Goal: Task Accomplishment & Management: Manage account settings

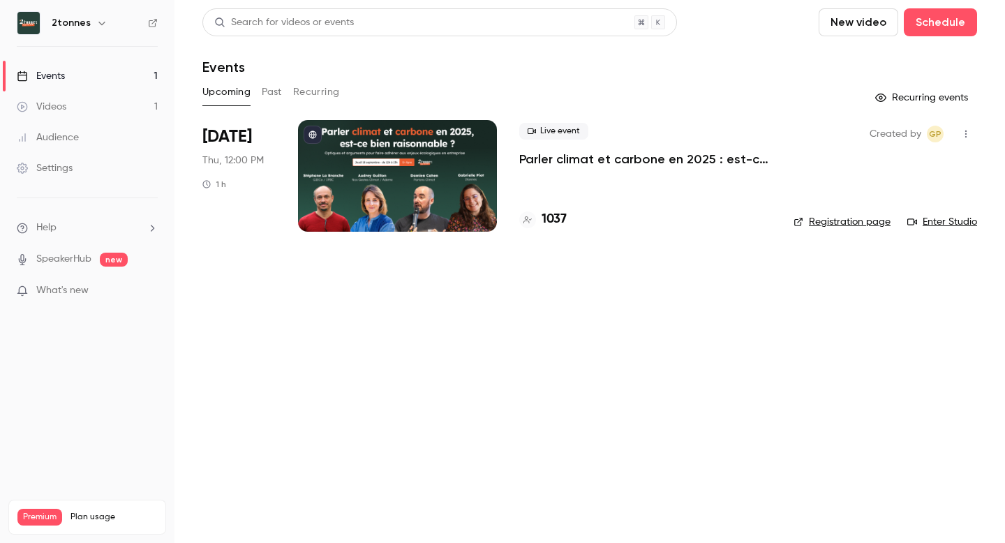
click at [381, 179] on div at bounding box center [397, 176] width 199 height 112
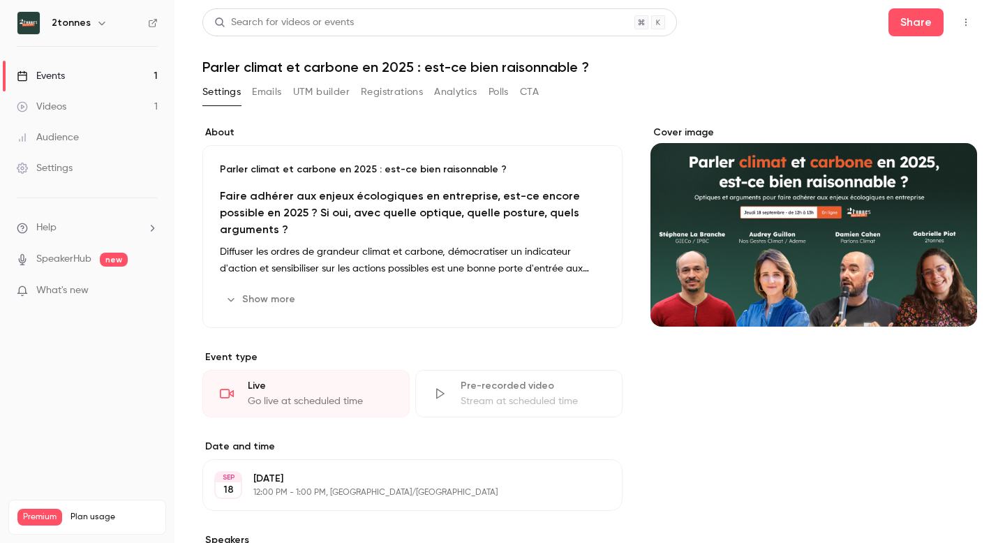
click at [316, 95] on button "UTM builder" at bounding box center [321, 92] width 57 height 22
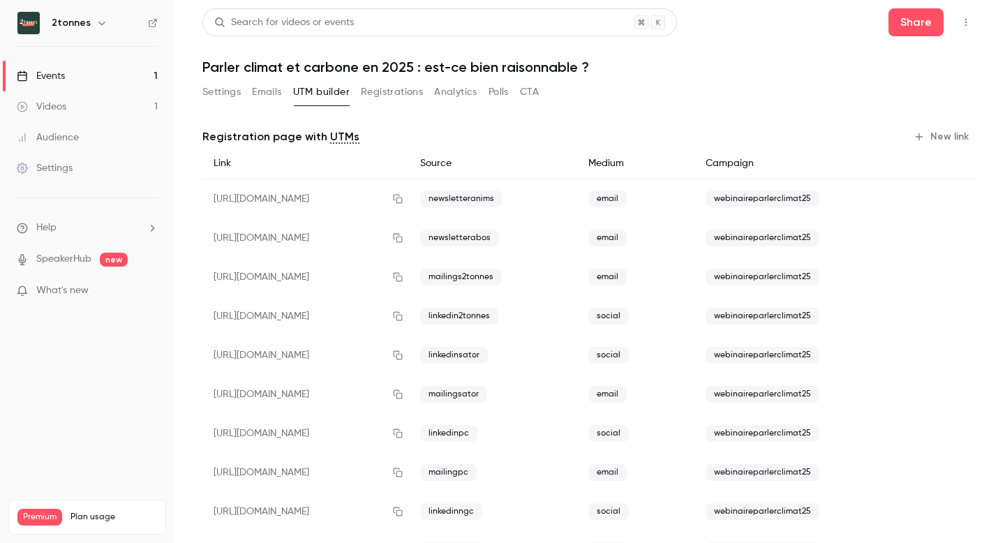
click at [477, 97] on button "Analytics" at bounding box center [455, 92] width 43 height 22
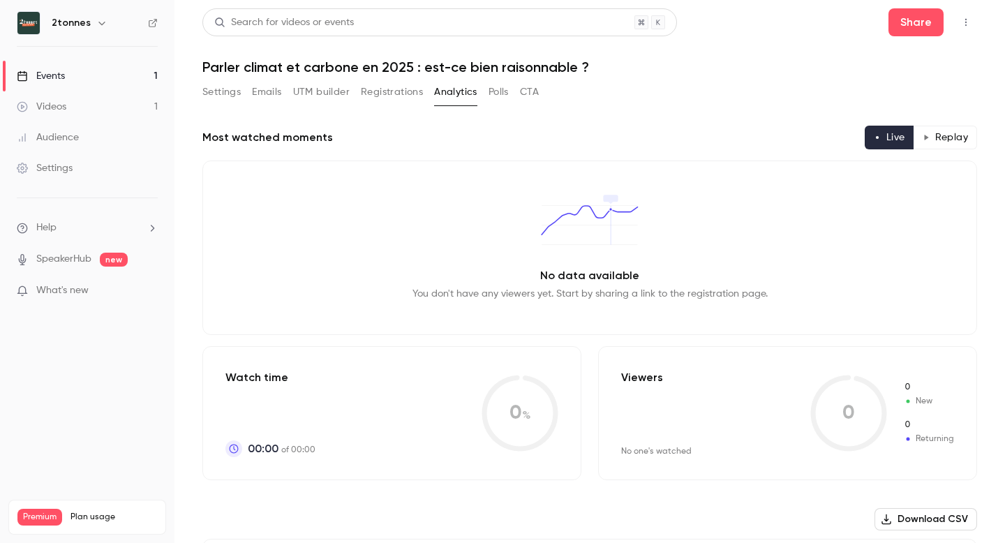
click at [538, 91] on button "CTA" at bounding box center [529, 92] width 19 height 22
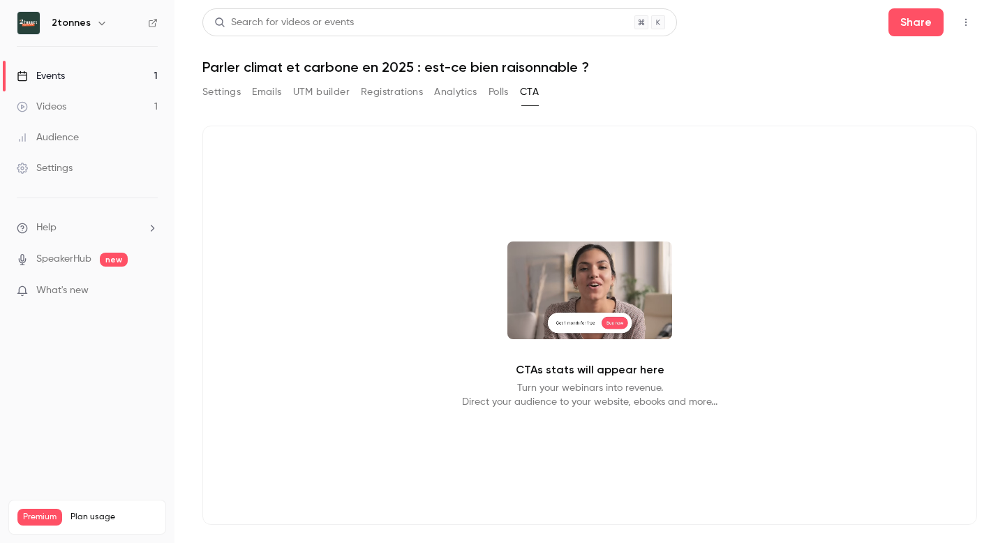
click at [476, 79] on div "Search for videos or events Share Parler climat et [PERSON_NAME] en 2025 : est-…" at bounding box center [589, 283] width 775 height 550
click at [417, 93] on button "Registrations" at bounding box center [392, 92] width 62 height 22
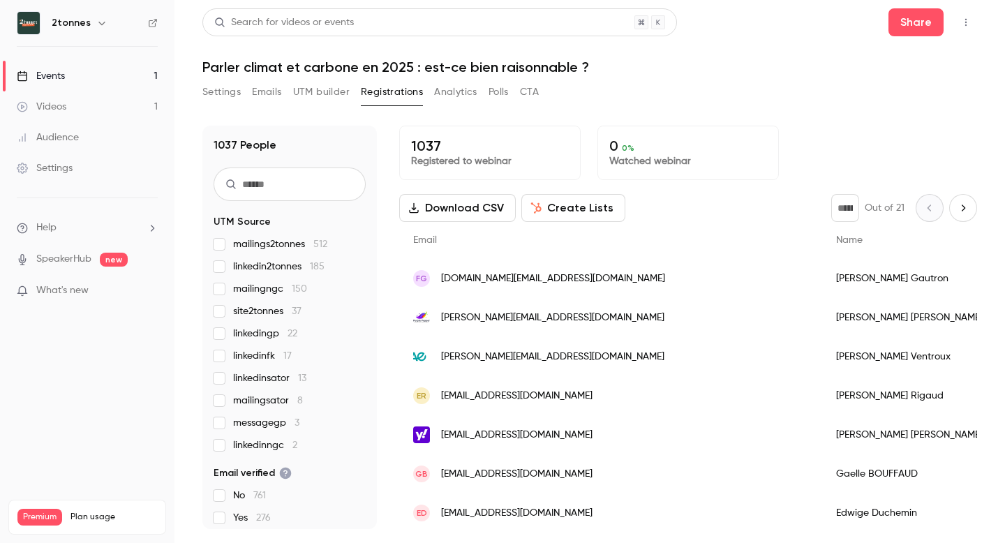
click at [445, 93] on button "Analytics" at bounding box center [455, 92] width 43 height 22
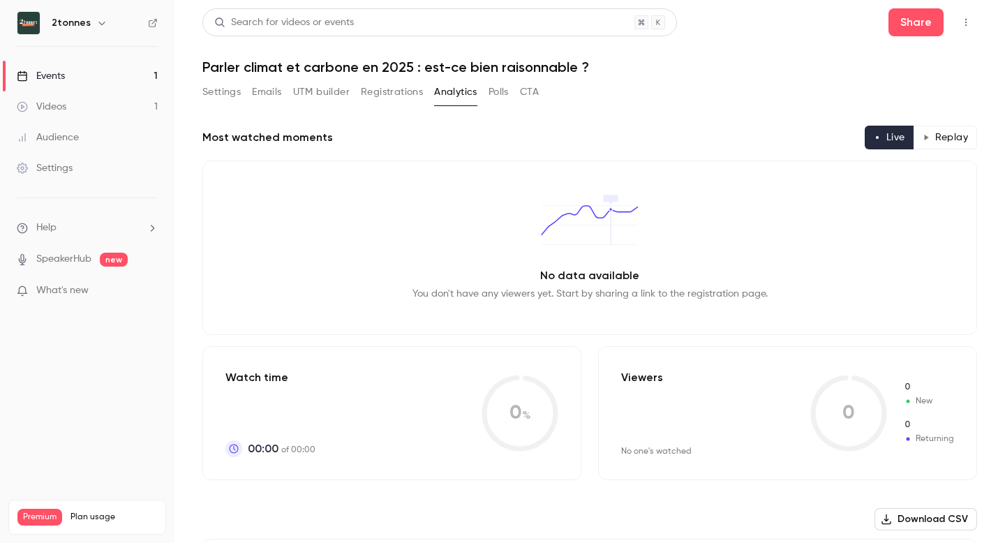
click at [413, 93] on button "Registrations" at bounding box center [392, 92] width 62 height 22
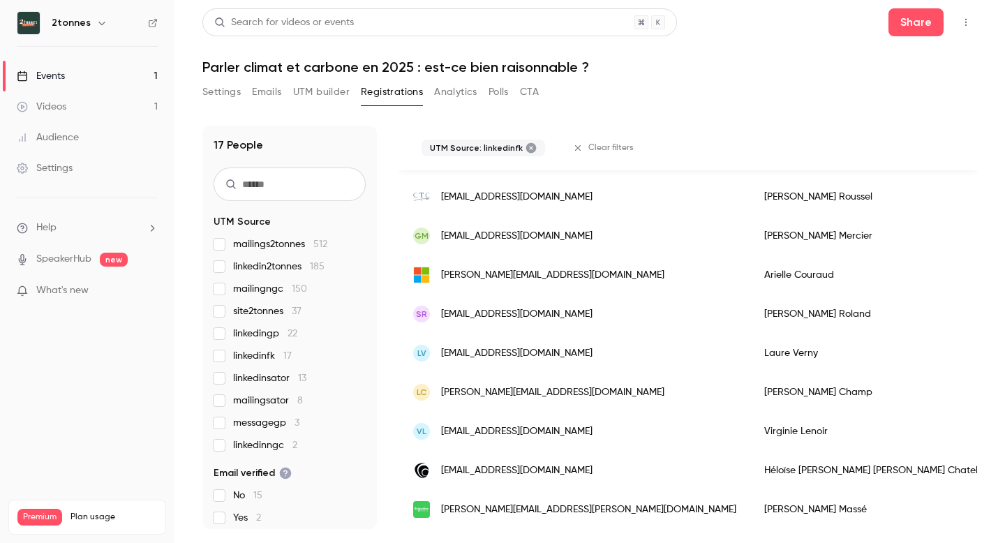
scroll to position [1137, 0]
